Goal: Navigation & Orientation: Find specific page/section

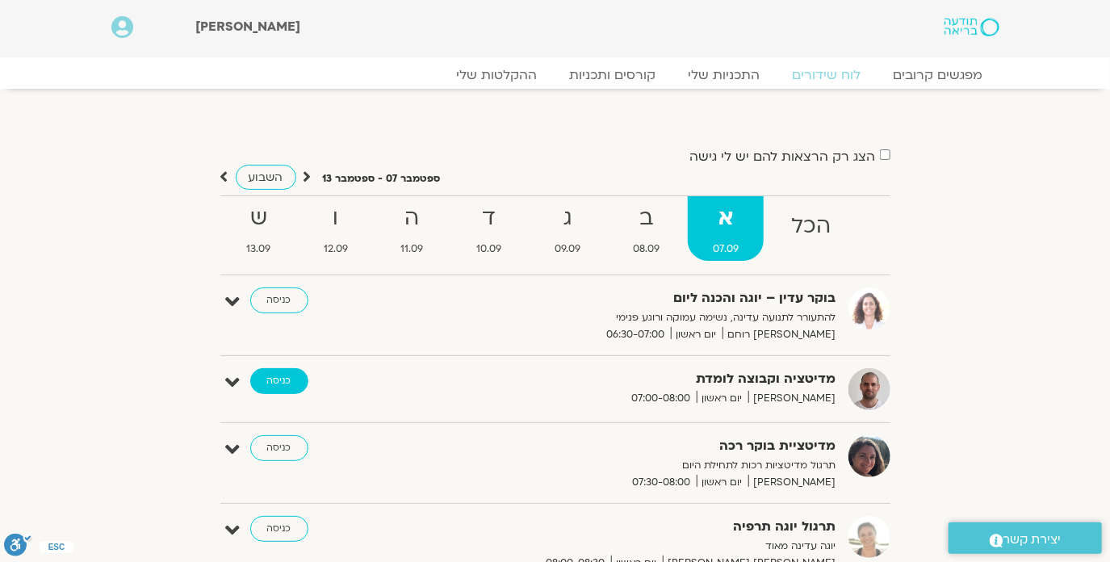
click at [266, 384] on link "כניסה" at bounding box center [279, 381] width 58 height 26
click at [604, 71] on link "קורסים ותכניות" at bounding box center [613, 74] width 142 height 19
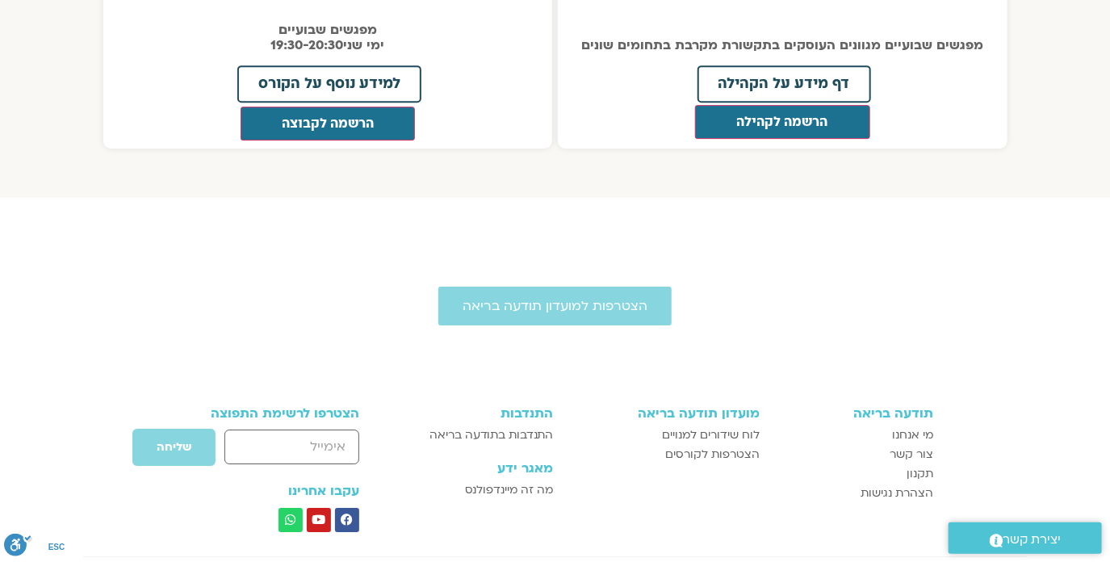
scroll to position [2214, 0]
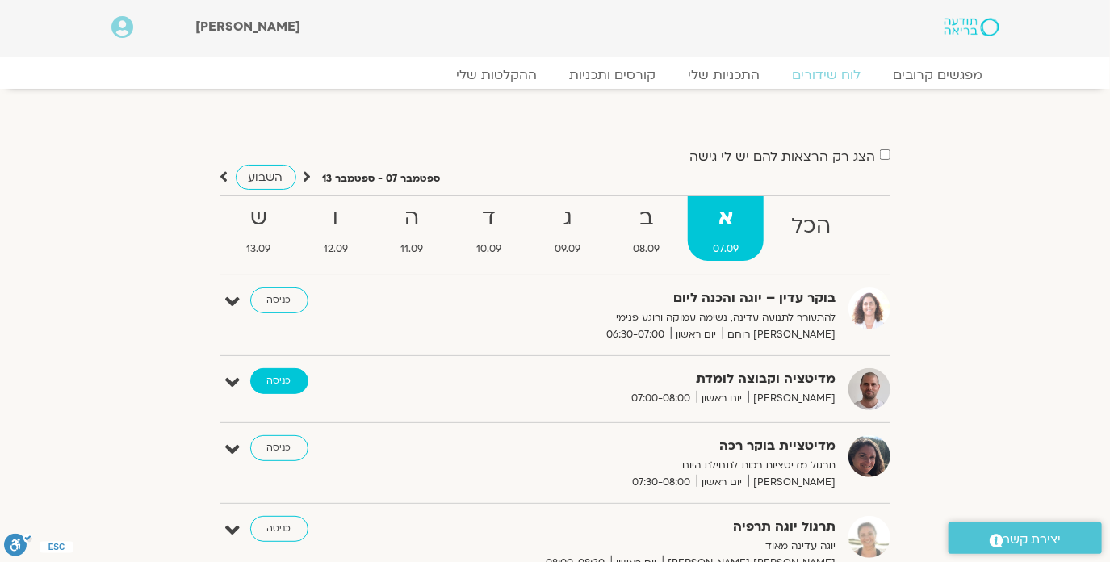
click at [282, 377] on link "כניסה" at bounding box center [279, 381] width 58 height 26
